Goal: Transaction & Acquisition: Purchase product/service

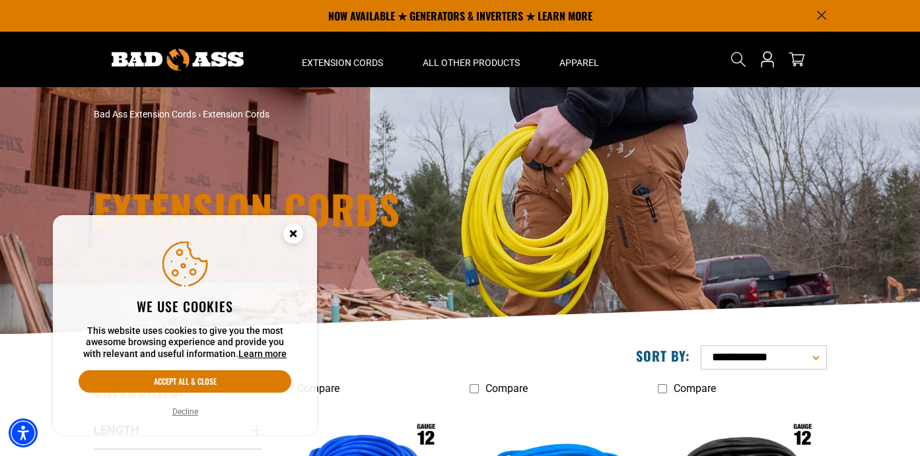
click at [182, 417] on button "Decline" at bounding box center [185, 412] width 34 height 13
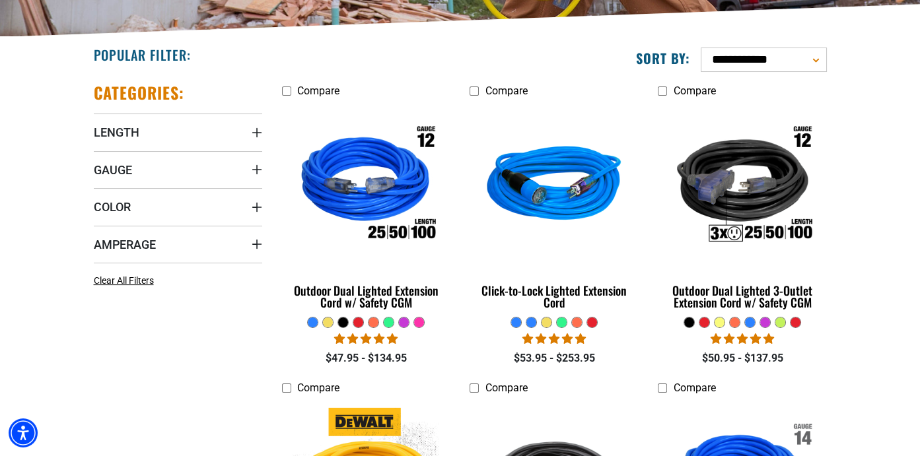
scroll to position [330, 0]
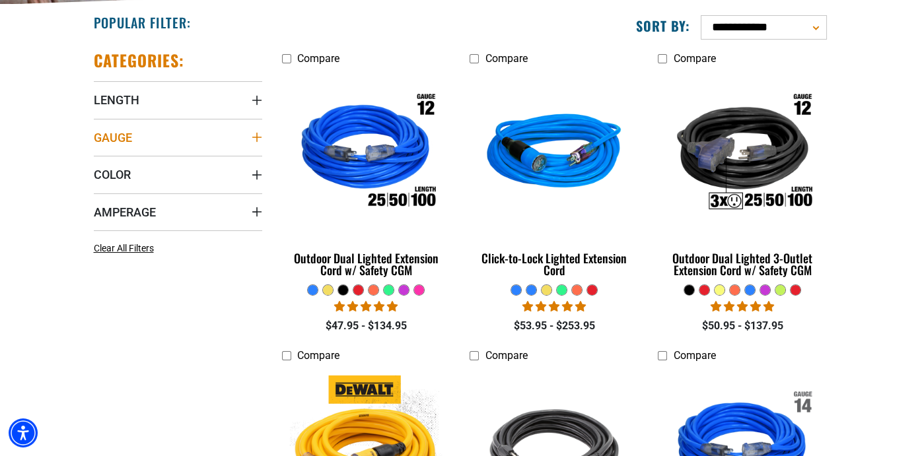
click at [250, 139] on summary "Gauge" at bounding box center [178, 137] width 168 height 37
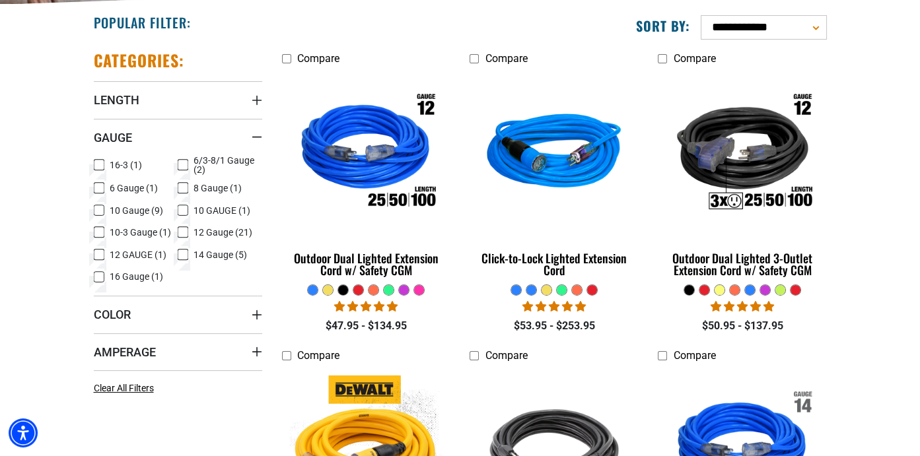
click at [96, 231] on icon at bounding box center [99, 232] width 11 height 17
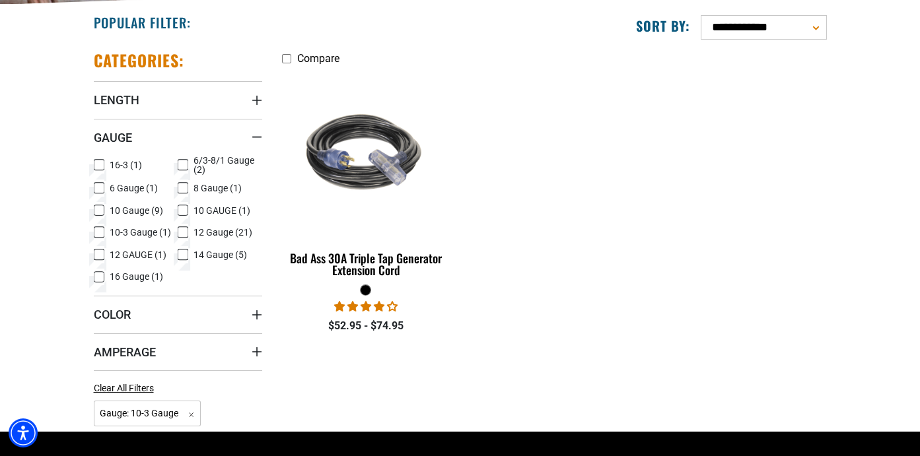
click at [96, 211] on icon at bounding box center [99, 210] width 11 height 17
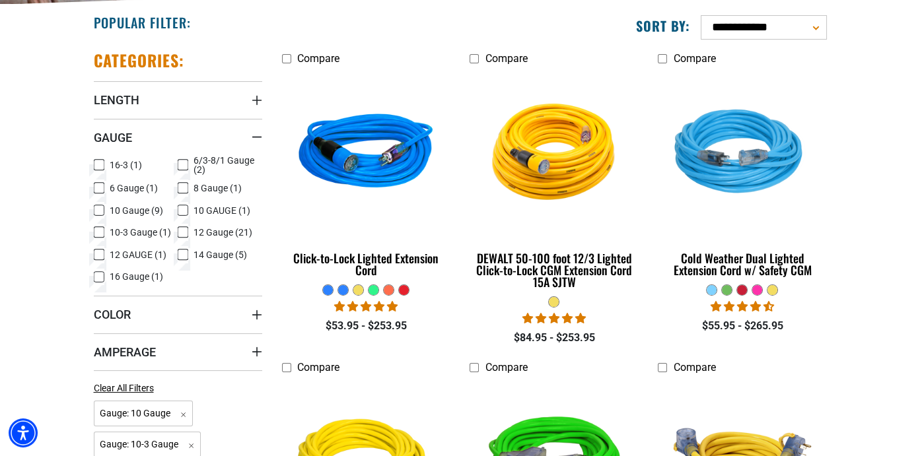
click at [98, 232] on icon at bounding box center [99, 232] width 8 height 7
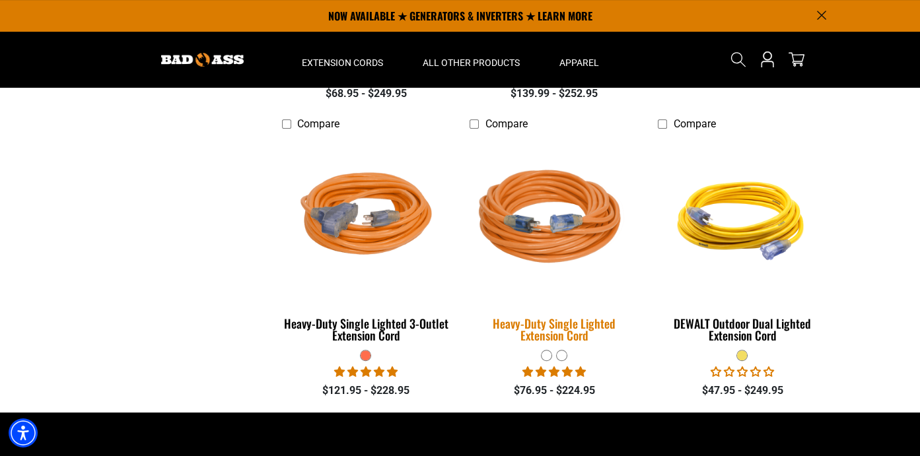
scroll to position [925, 0]
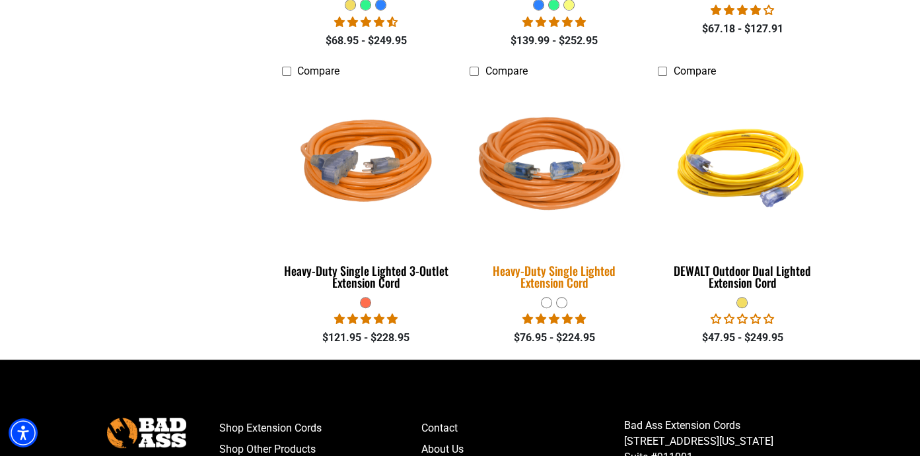
click at [562, 173] on img at bounding box center [554, 166] width 185 height 169
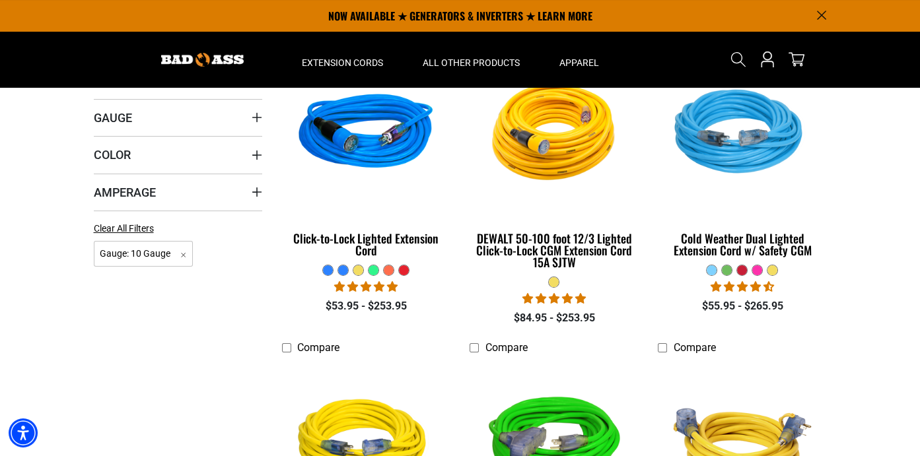
scroll to position [330, 0]
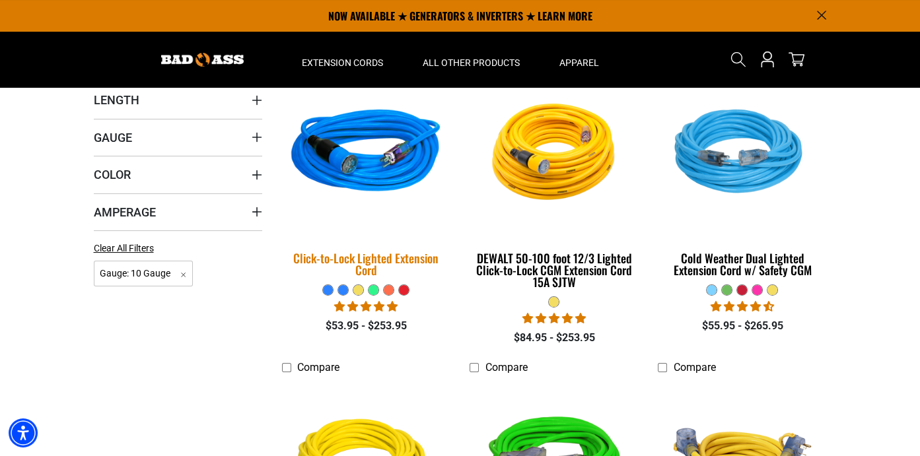
click at [398, 260] on div "Click-to-Lock Lighted Extension Cord" at bounding box center [366, 264] width 168 height 24
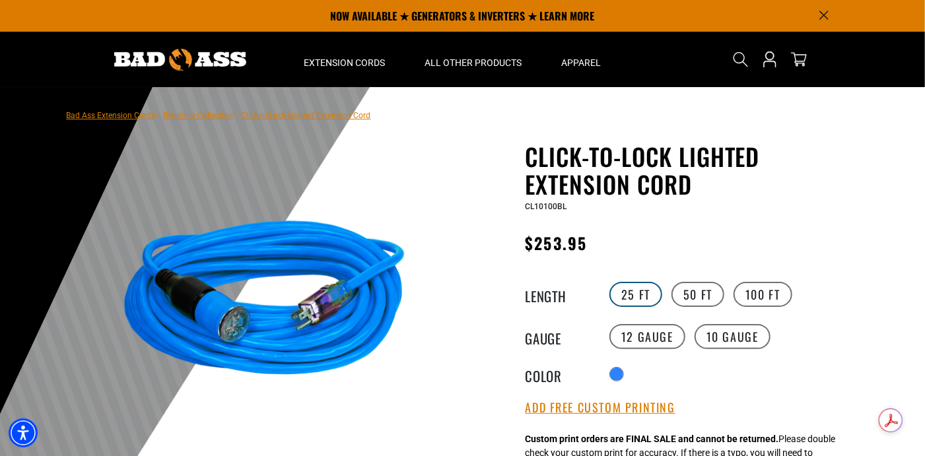
click at [629, 293] on label "25 FT" at bounding box center [636, 294] width 53 height 25
click at [708, 299] on label "50 FT" at bounding box center [698, 294] width 53 height 25
click at [711, 341] on label "10 Gauge" at bounding box center [733, 336] width 76 height 25
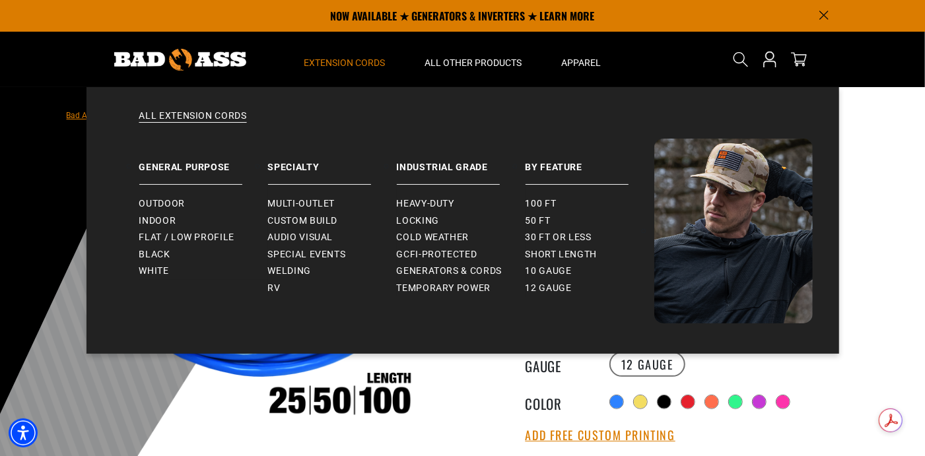
click at [362, 63] on span "Extension Cords" at bounding box center [344, 63] width 81 height 12
click at [431, 201] on span "Heavy-Duty" at bounding box center [425, 204] width 57 height 12
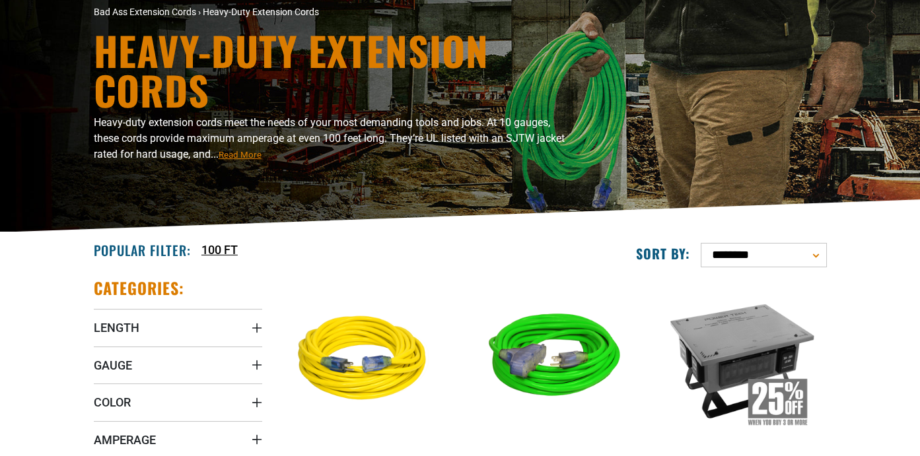
scroll to position [198, 0]
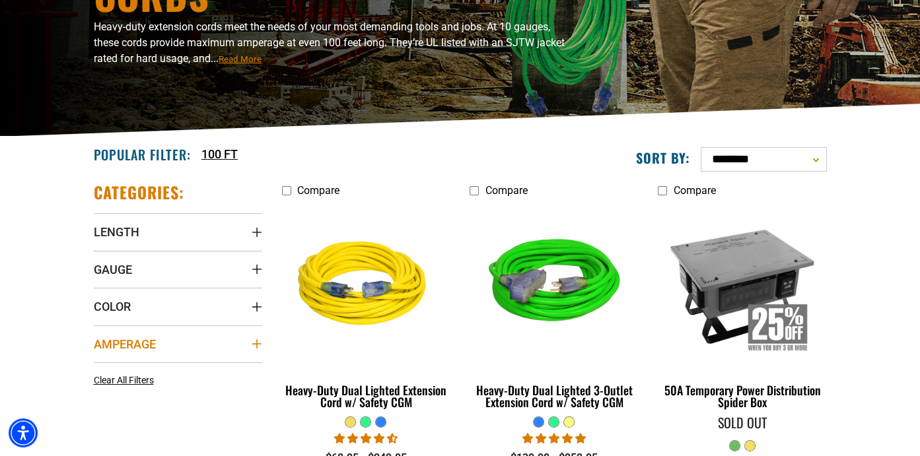
click at [252, 340] on icon "Amperage" at bounding box center [257, 344] width 11 height 11
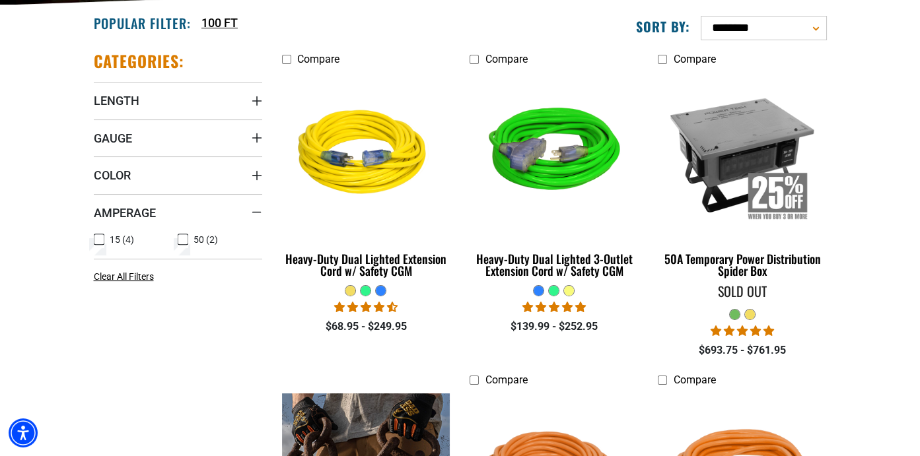
scroll to position [330, 0]
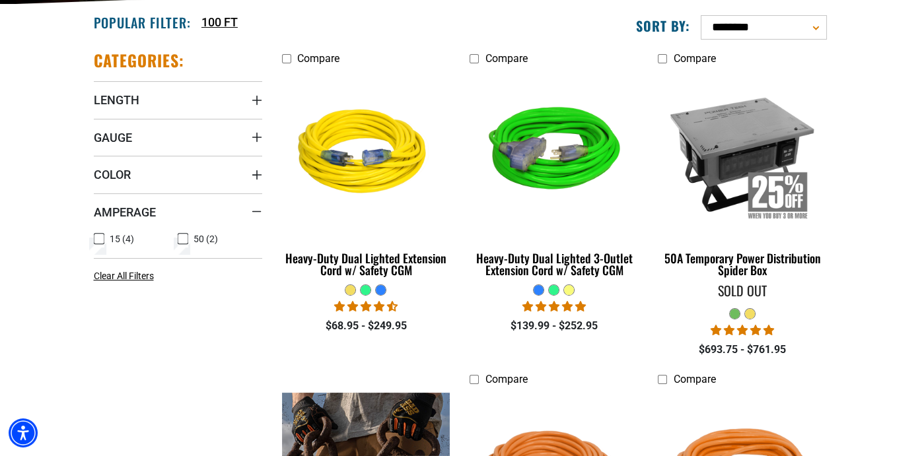
click at [180, 240] on icon at bounding box center [183, 239] width 11 height 17
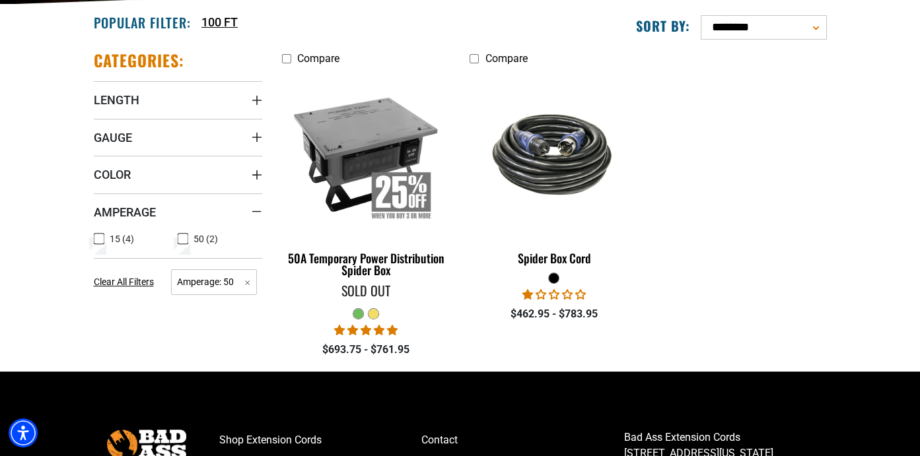
click at [184, 239] on icon at bounding box center [183, 239] width 6 height 3
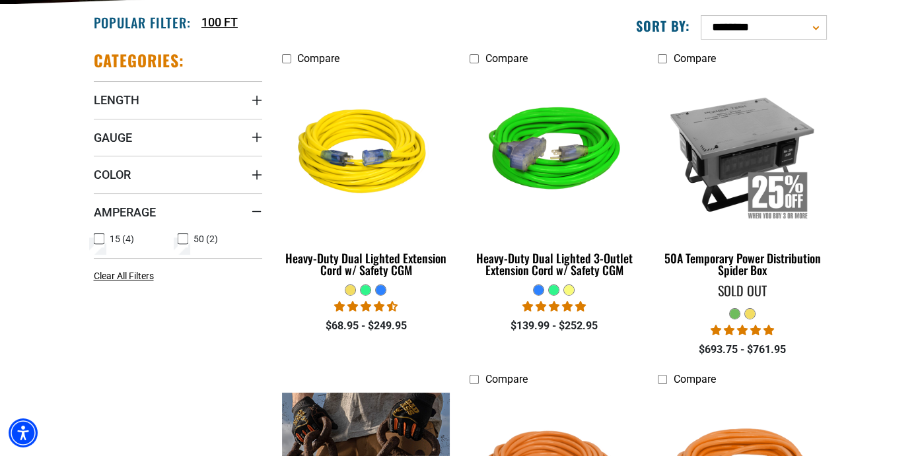
click at [99, 240] on icon at bounding box center [99, 239] width 11 height 17
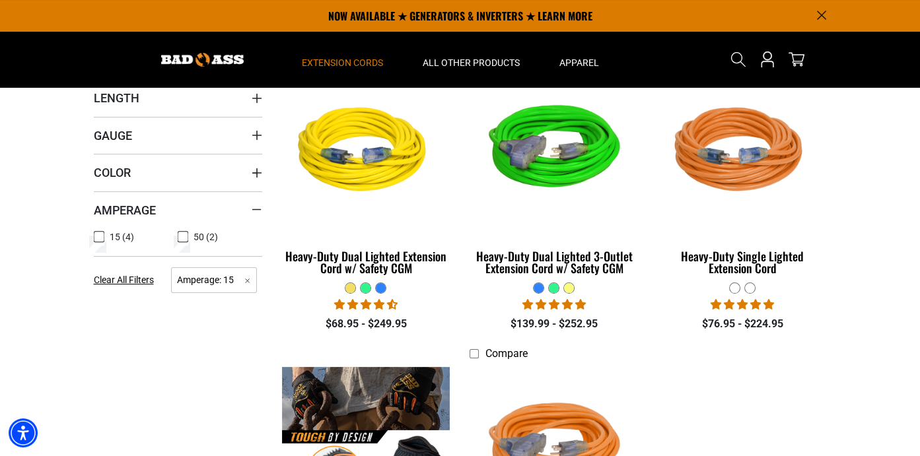
scroll to position [330, 0]
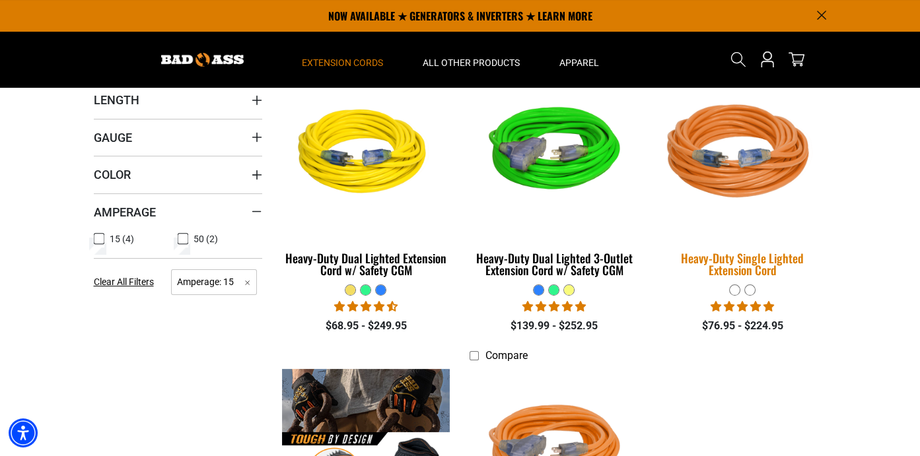
click at [732, 252] on div "Heavy-Duty Single Lighted Extension Cord" at bounding box center [742, 264] width 168 height 24
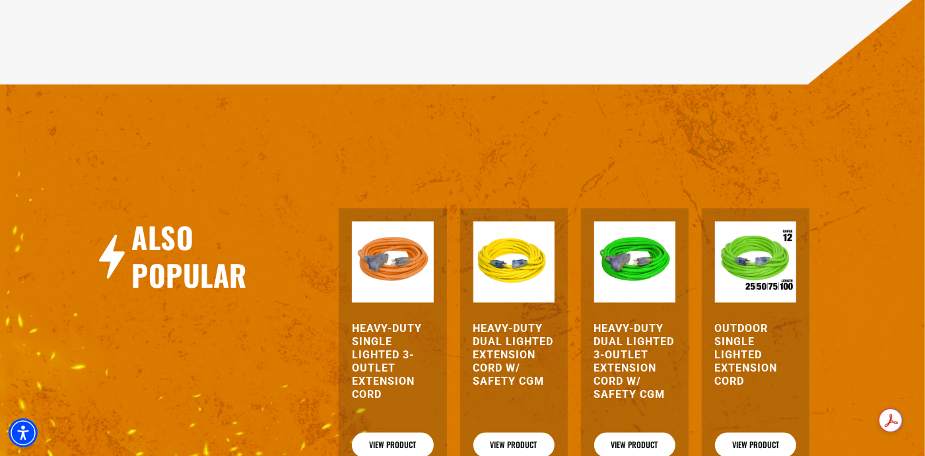
scroll to position [1321, 0]
